Goal: Information Seeking & Learning: Learn about a topic

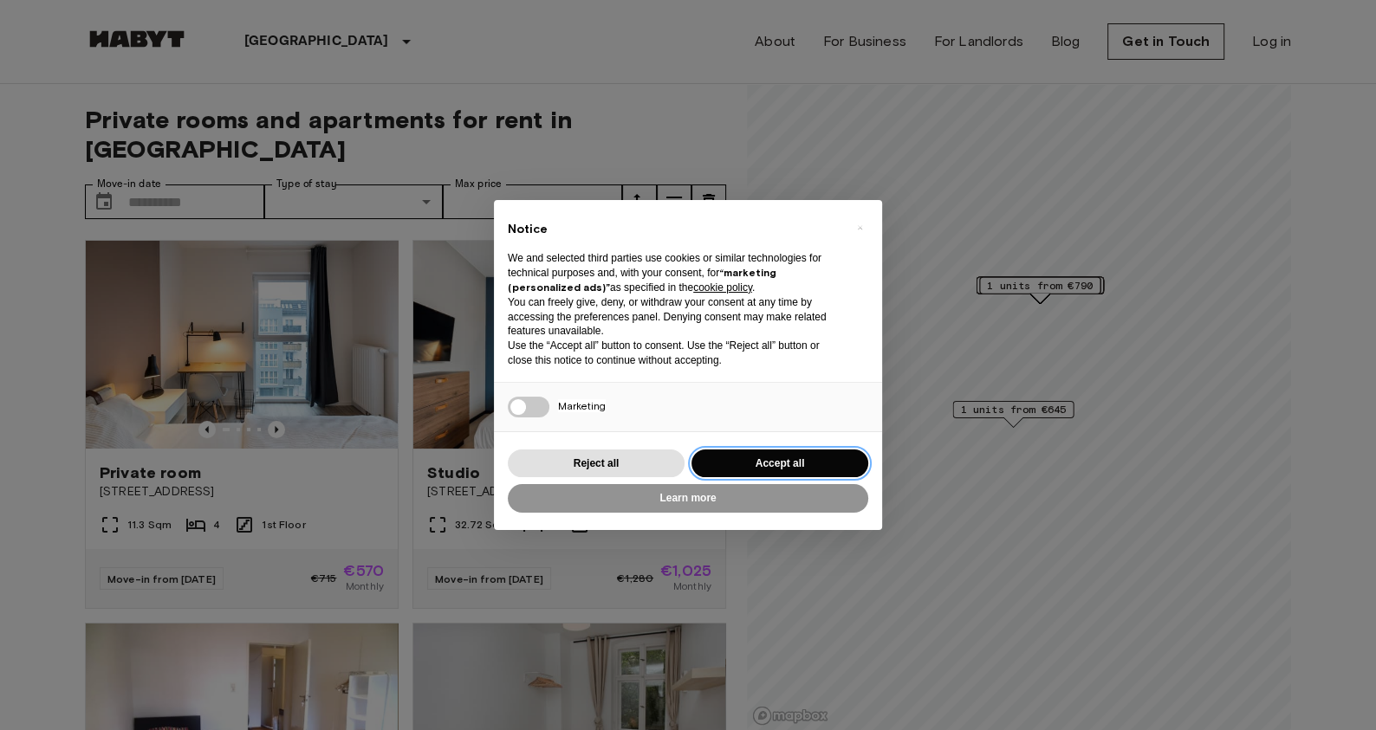
click at [799, 460] on button "Accept all" at bounding box center [779, 464] width 177 height 29
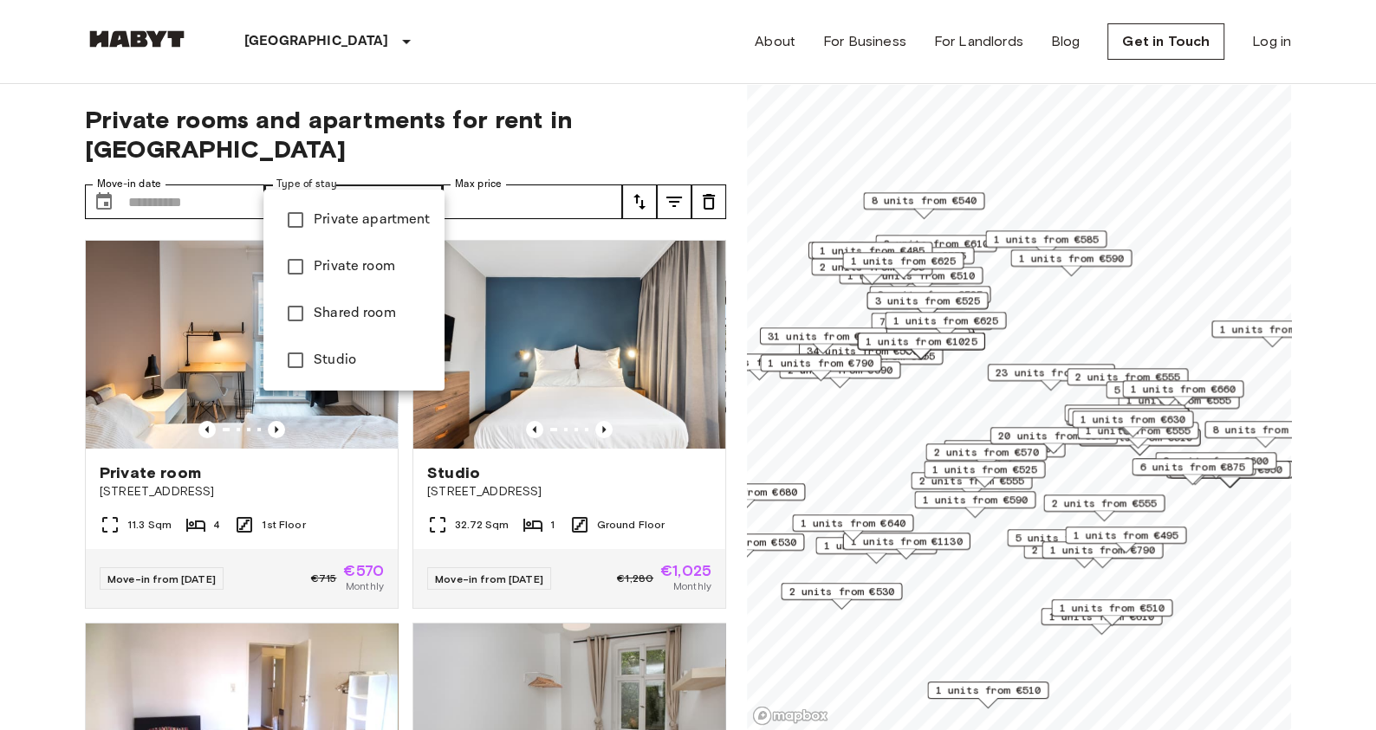
click at [356, 302] on li "Shared room" at bounding box center [353, 313] width 181 height 47
type input "**********"
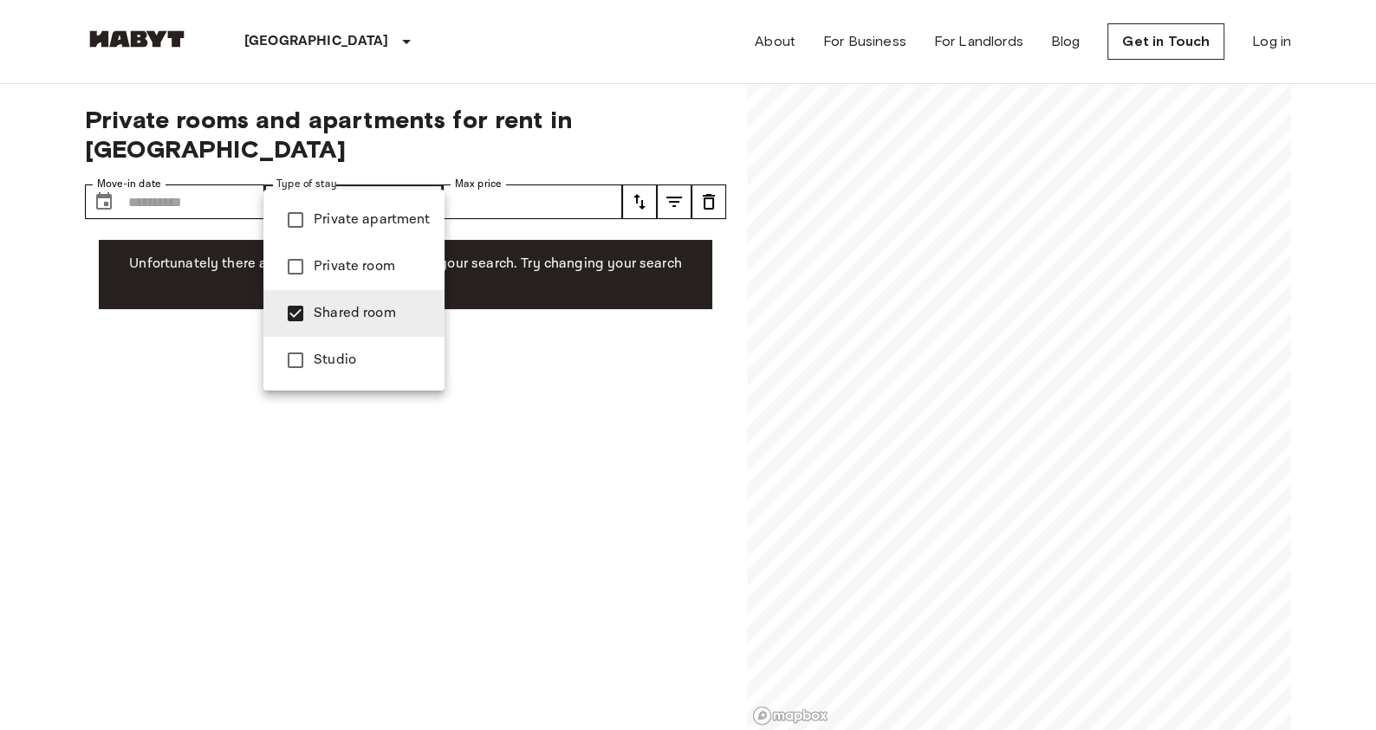
click at [525, 177] on div at bounding box center [688, 365] width 1376 height 730
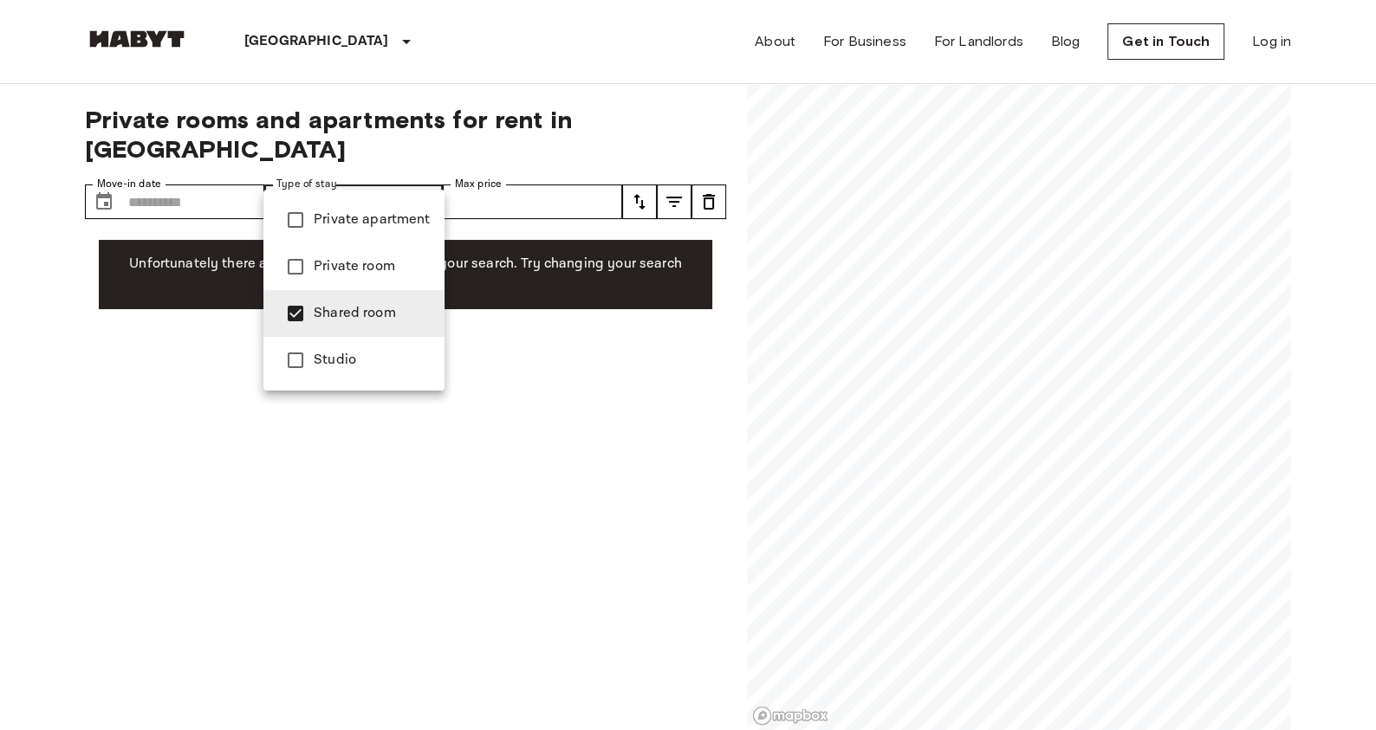
click at [315, 315] on span "Shared room" at bounding box center [372, 313] width 117 height 21
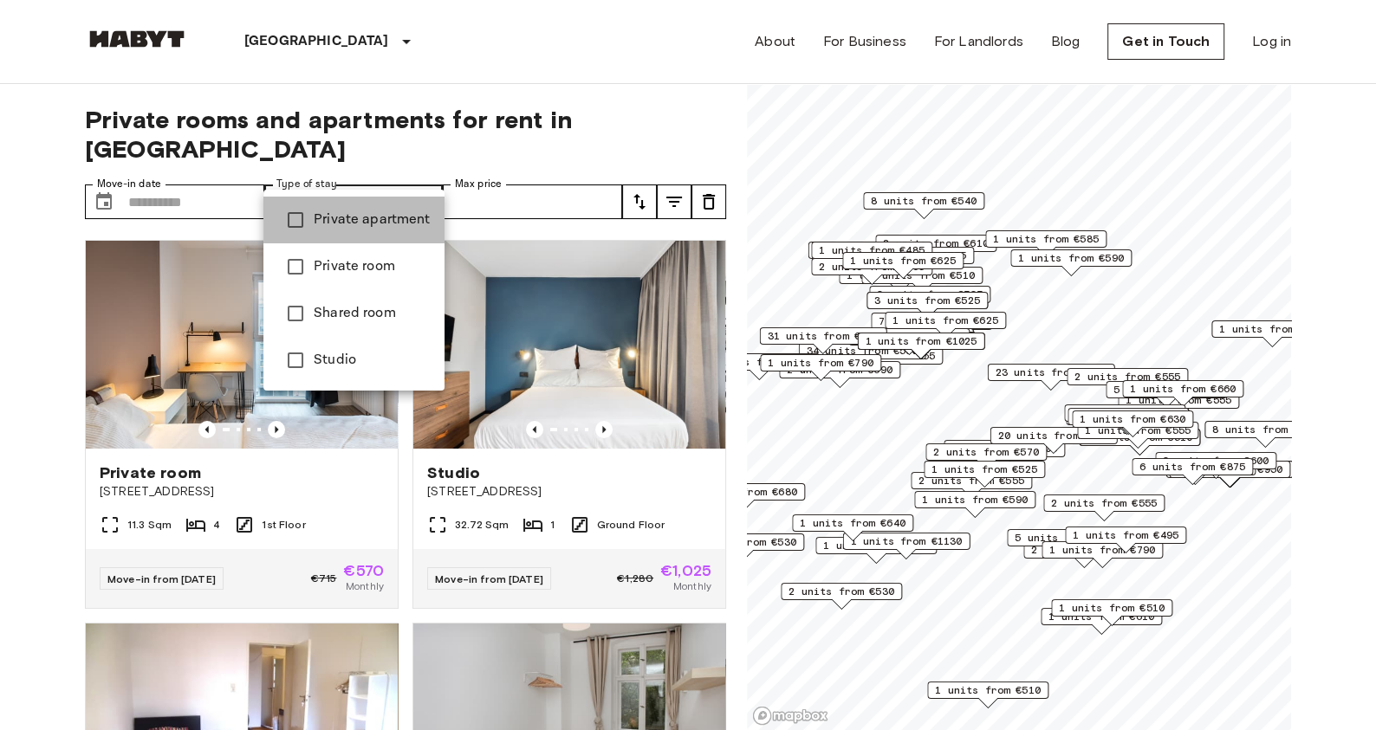
click at [425, 231] on li "Private apartment" at bounding box center [353, 220] width 181 height 47
type input "**********"
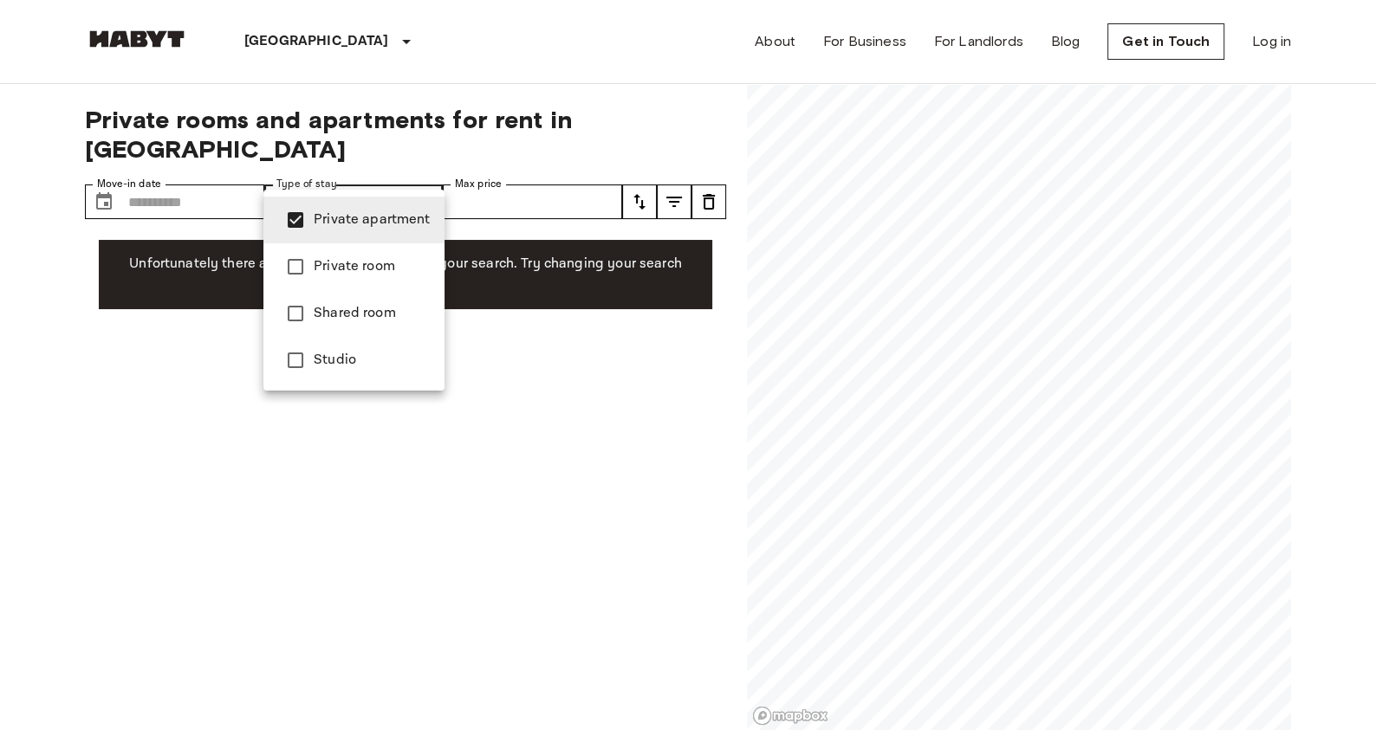
click at [410, 230] on li "Private apartment" at bounding box center [353, 220] width 181 height 47
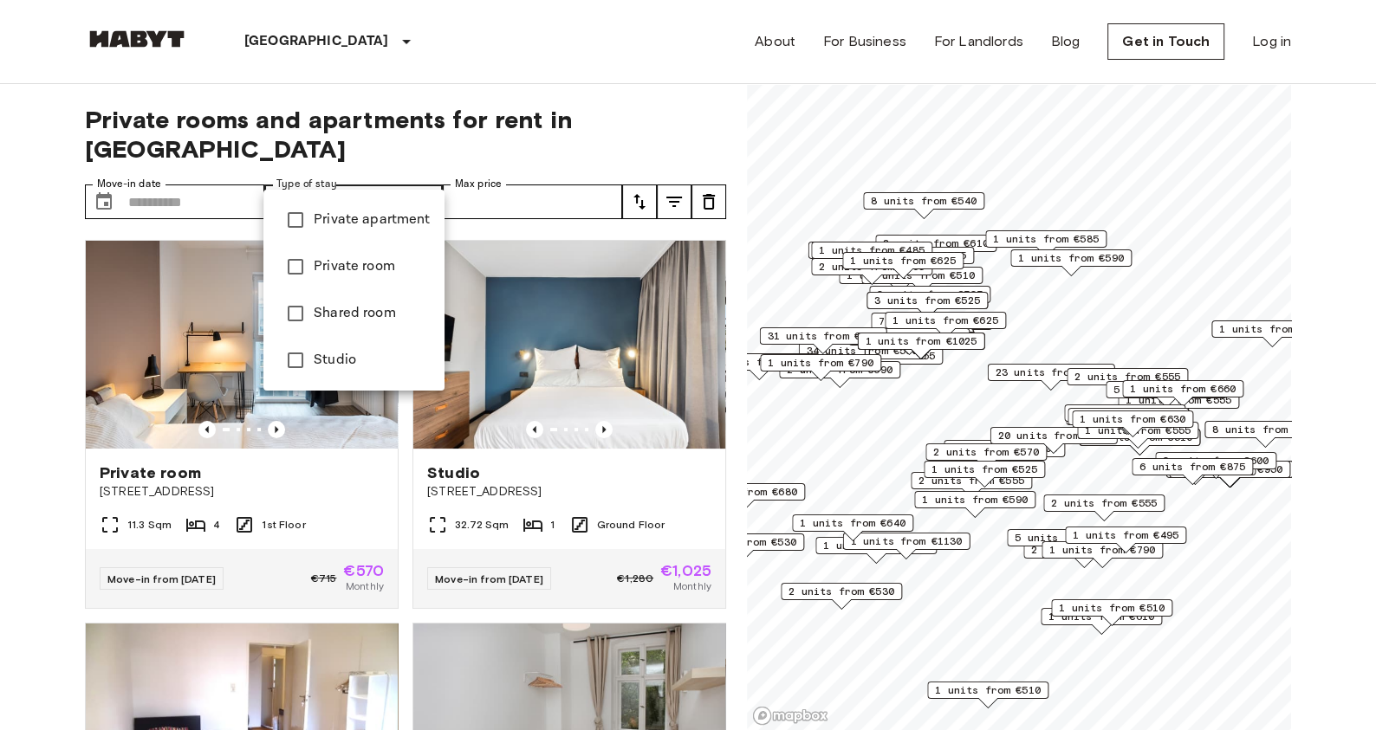
click at [522, 208] on div at bounding box center [688, 365] width 1376 height 730
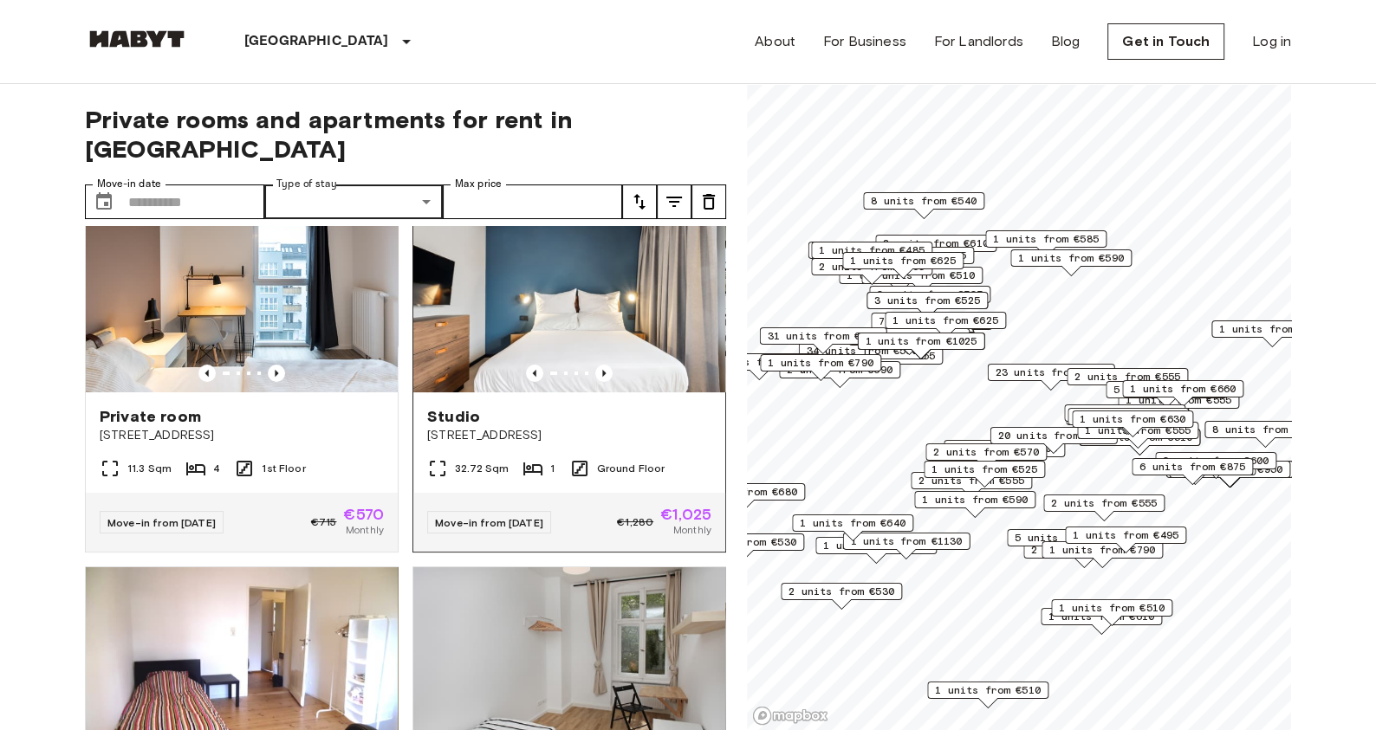
scroll to position [35, 0]
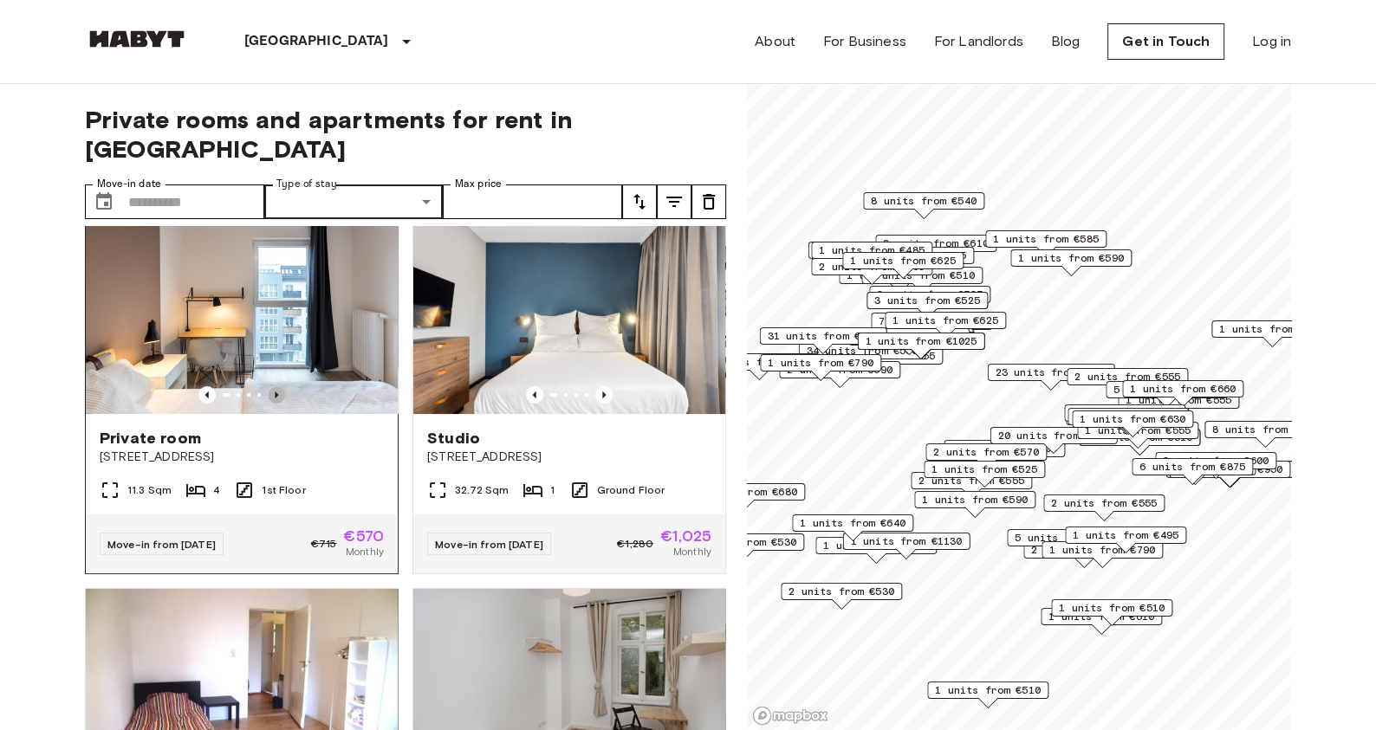
click at [277, 386] on icon "Previous image" at bounding box center [276, 394] width 17 height 17
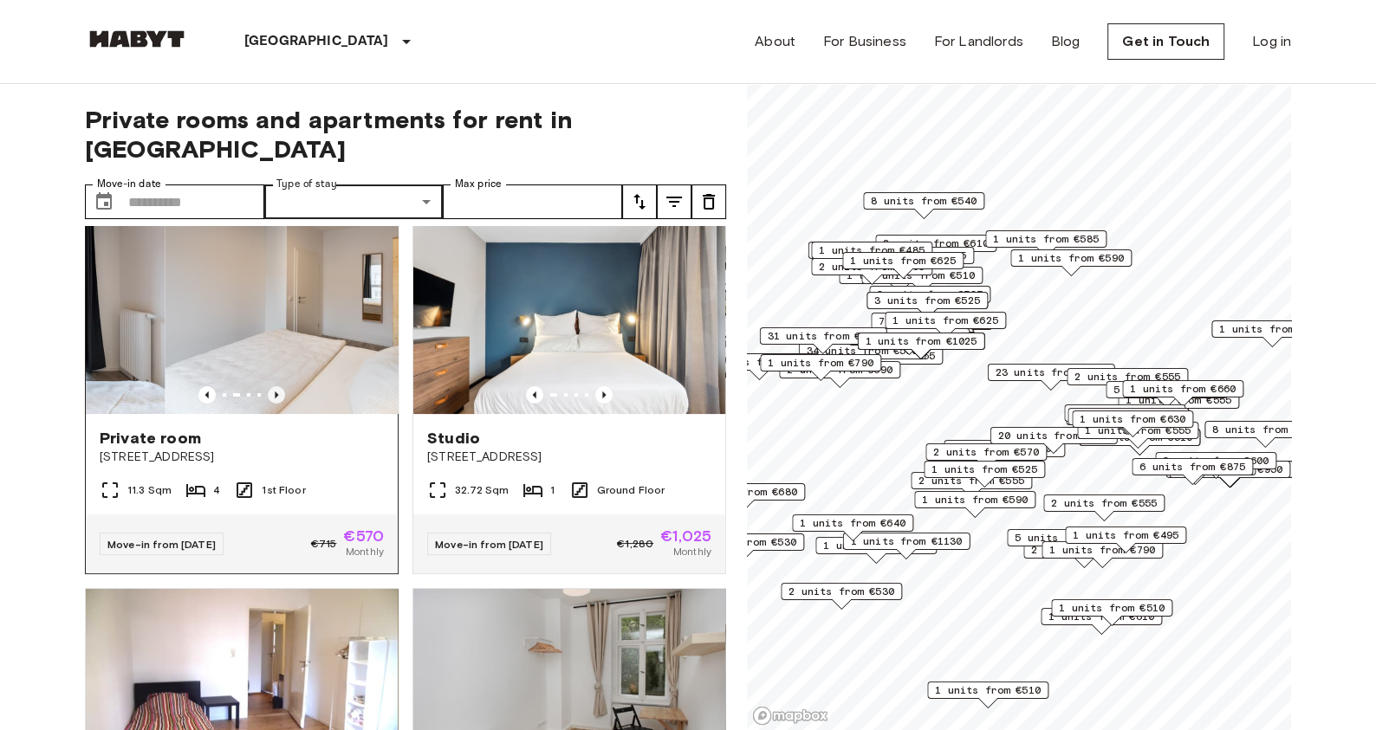
click at [277, 386] on icon "Previous image" at bounding box center [276, 394] width 17 height 17
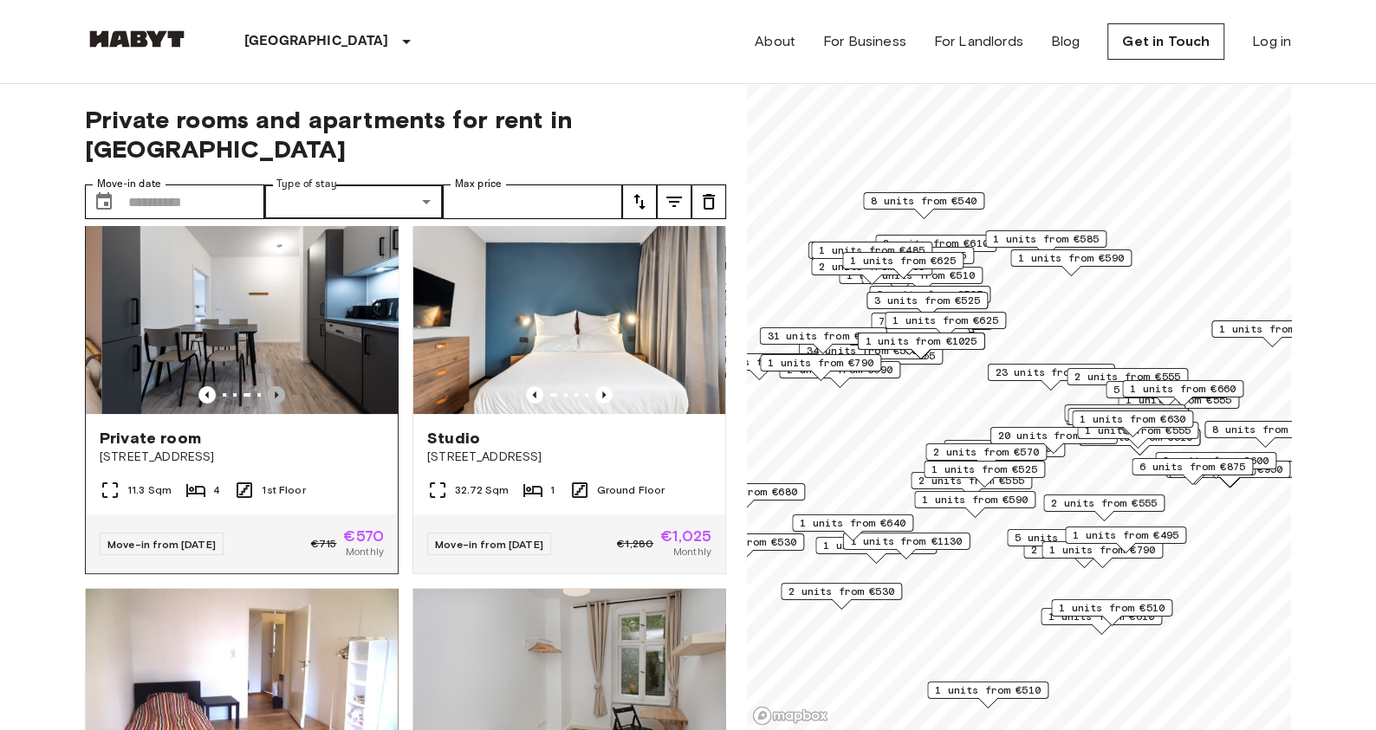
click at [277, 386] on icon "Previous image" at bounding box center [276, 394] width 17 height 17
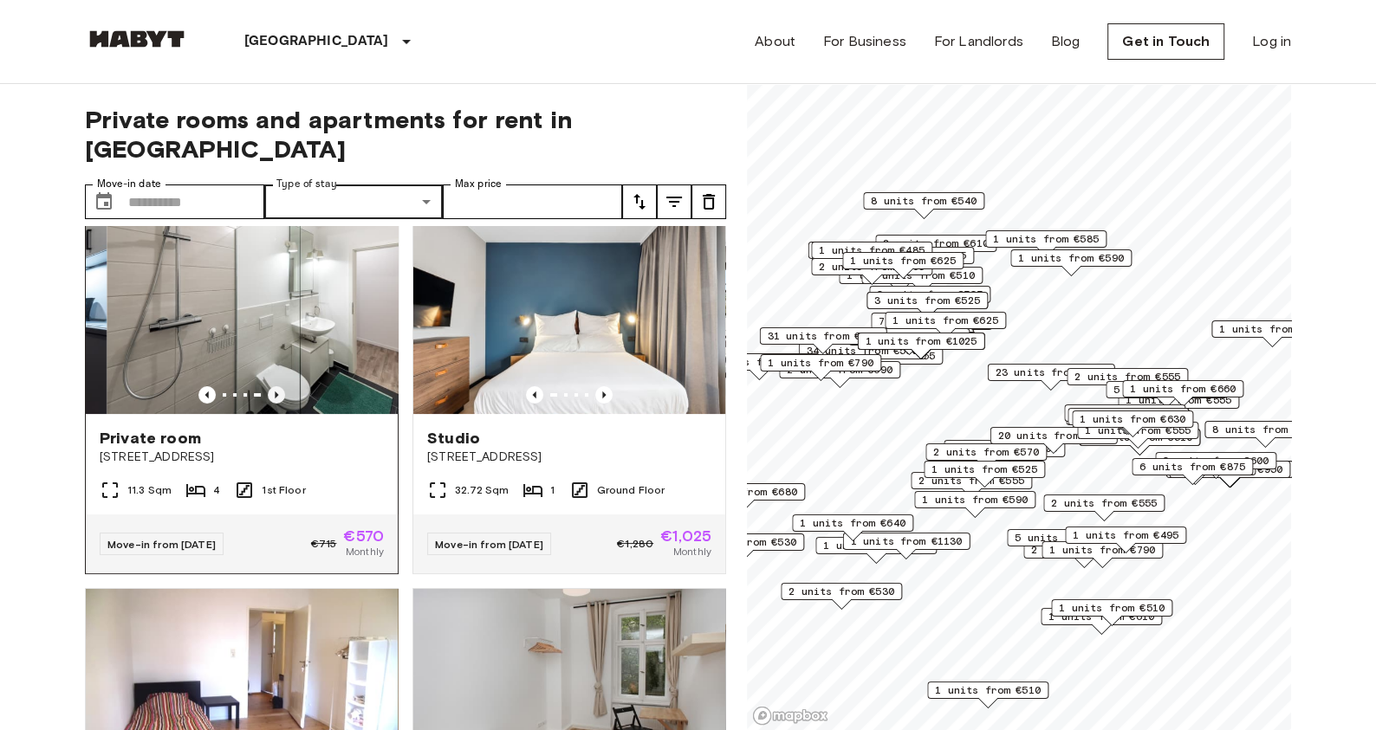
click at [277, 386] on icon "Previous image" at bounding box center [276, 394] width 17 height 17
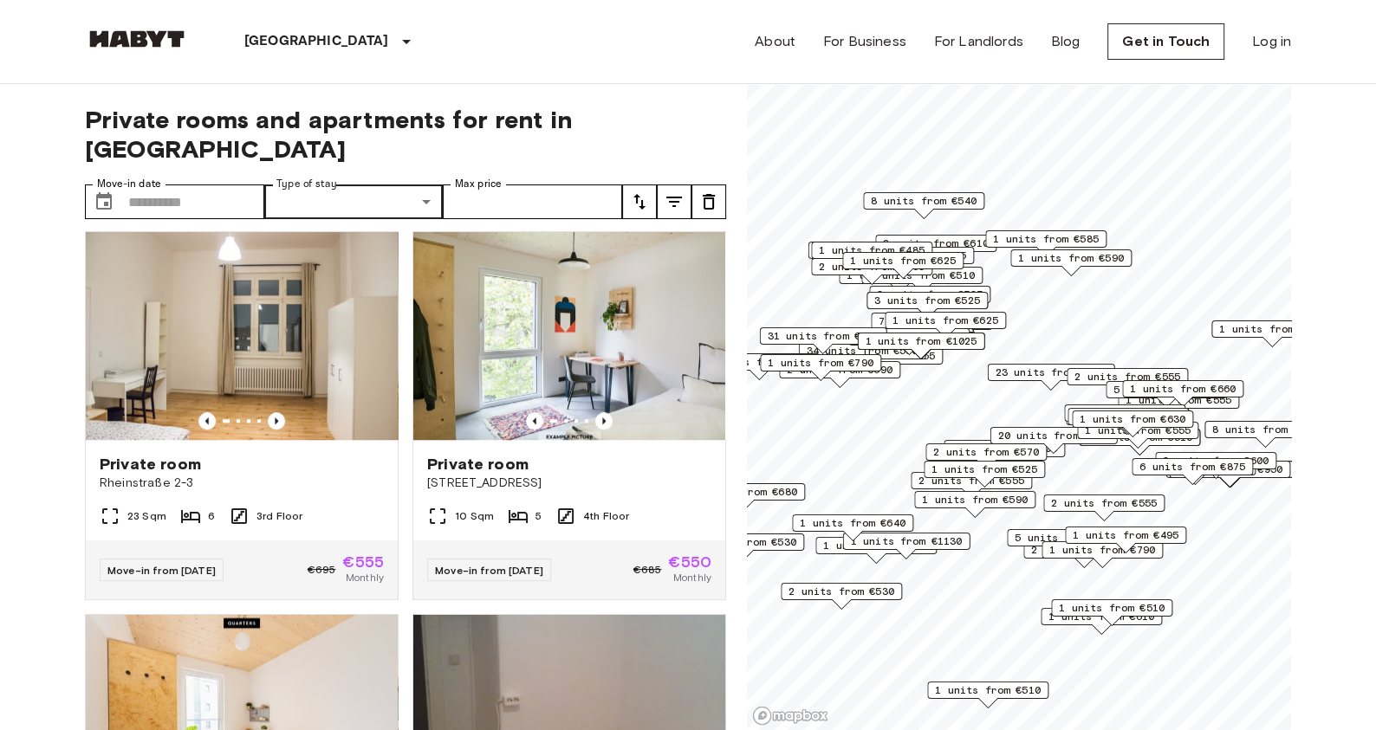
scroll to position [1597, 0]
